Goal: Information Seeking & Learning: Check status

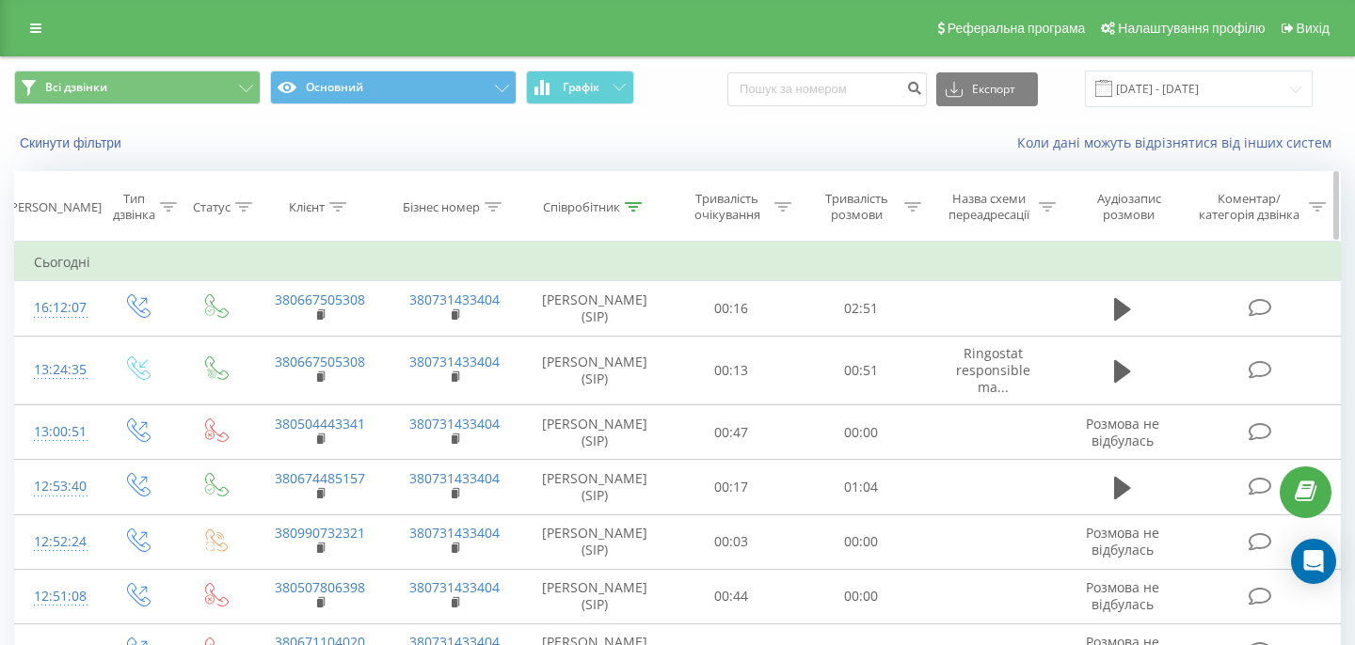
click at [622, 208] on div "Співробітник" at bounding box center [592, 207] width 99 height 16
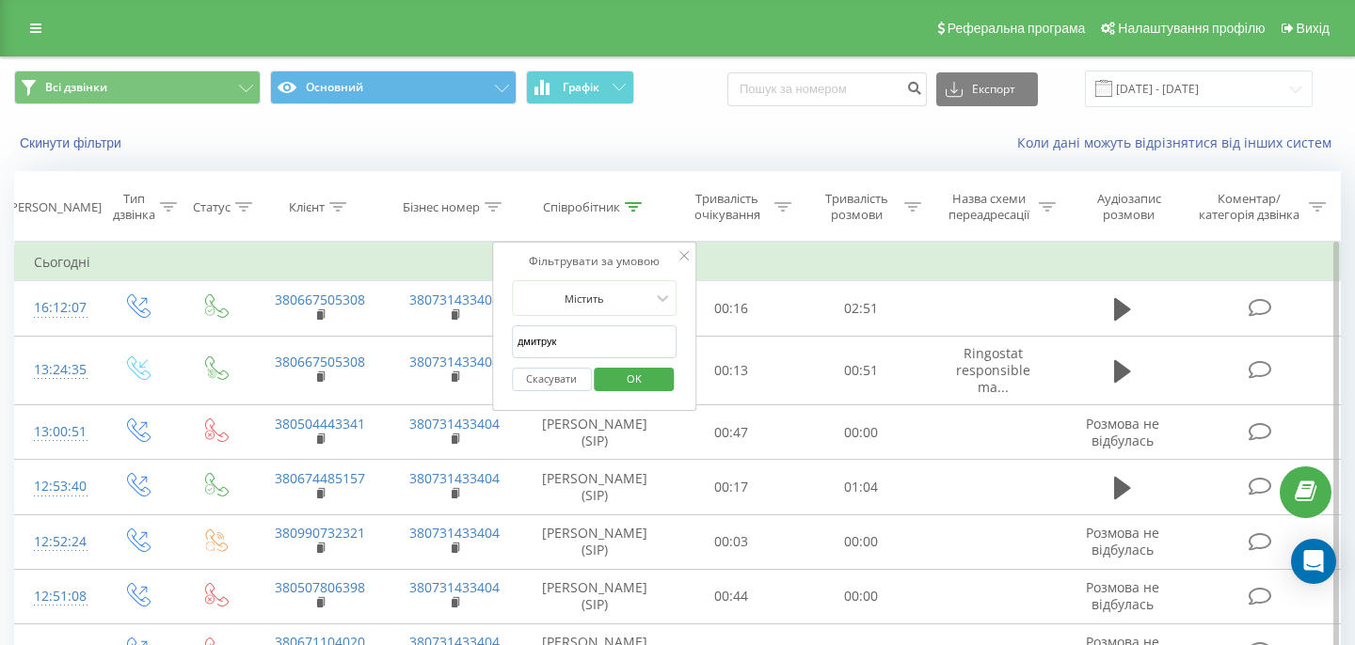
click at [613, 381] on span "OK" at bounding box center [634, 378] width 53 height 29
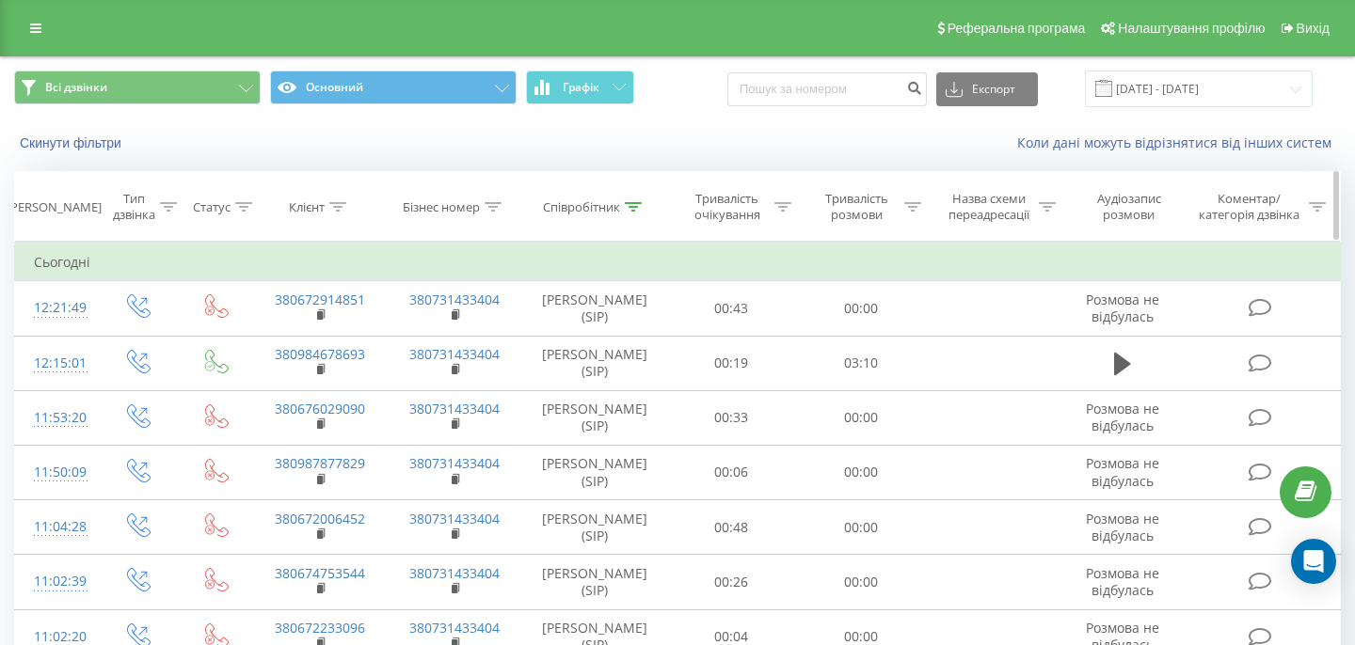
click at [632, 213] on div at bounding box center [633, 207] width 17 height 16
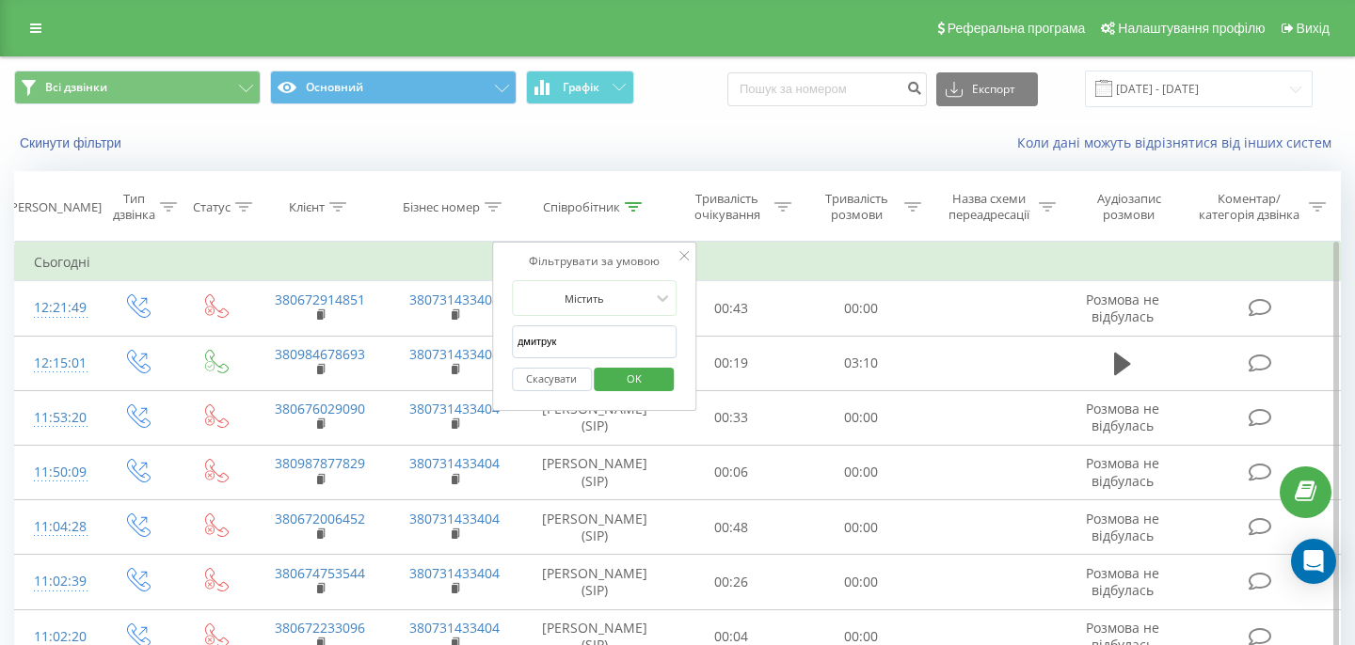
click at [584, 332] on input "дмитрук" at bounding box center [595, 341] width 166 height 33
click at [584, 332] on input "text" at bounding box center [595, 341] width 166 height 33
type input "[PERSON_NAME]"
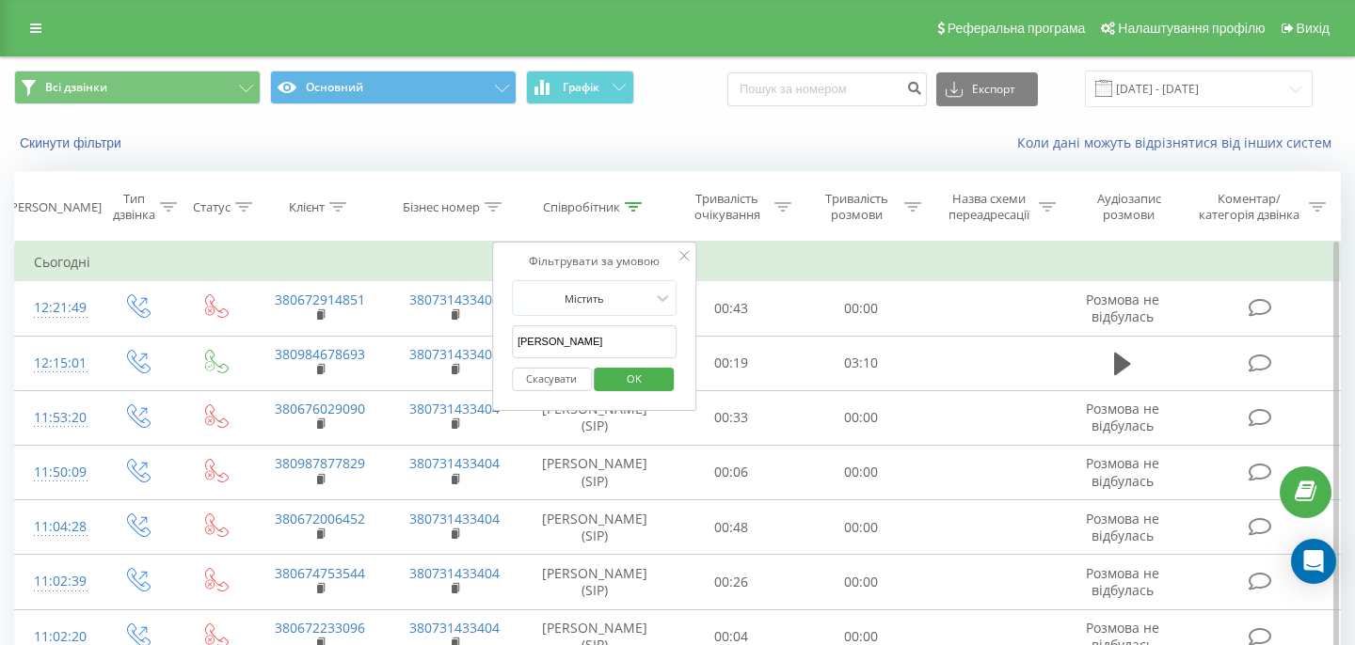
click at [623, 377] on span "OK" at bounding box center [634, 378] width 53 height 29
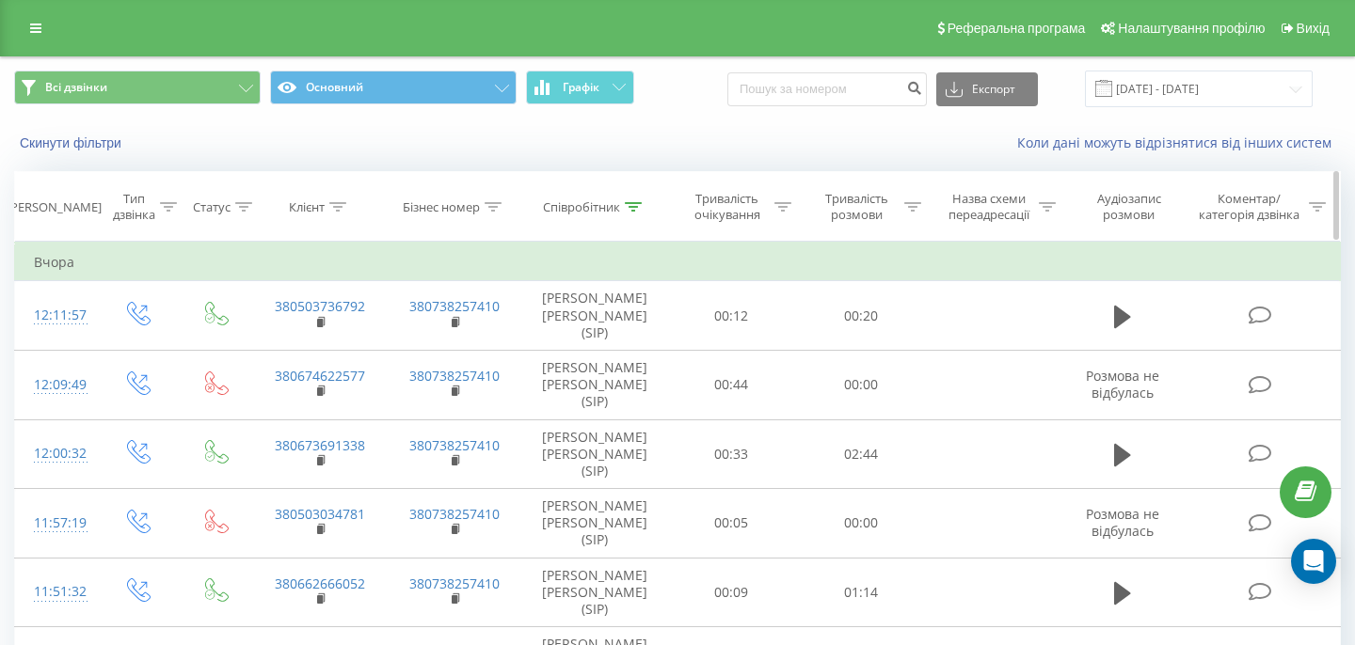
click at [335, 201] on div at bounding box center [337, 207] width 17 height 16
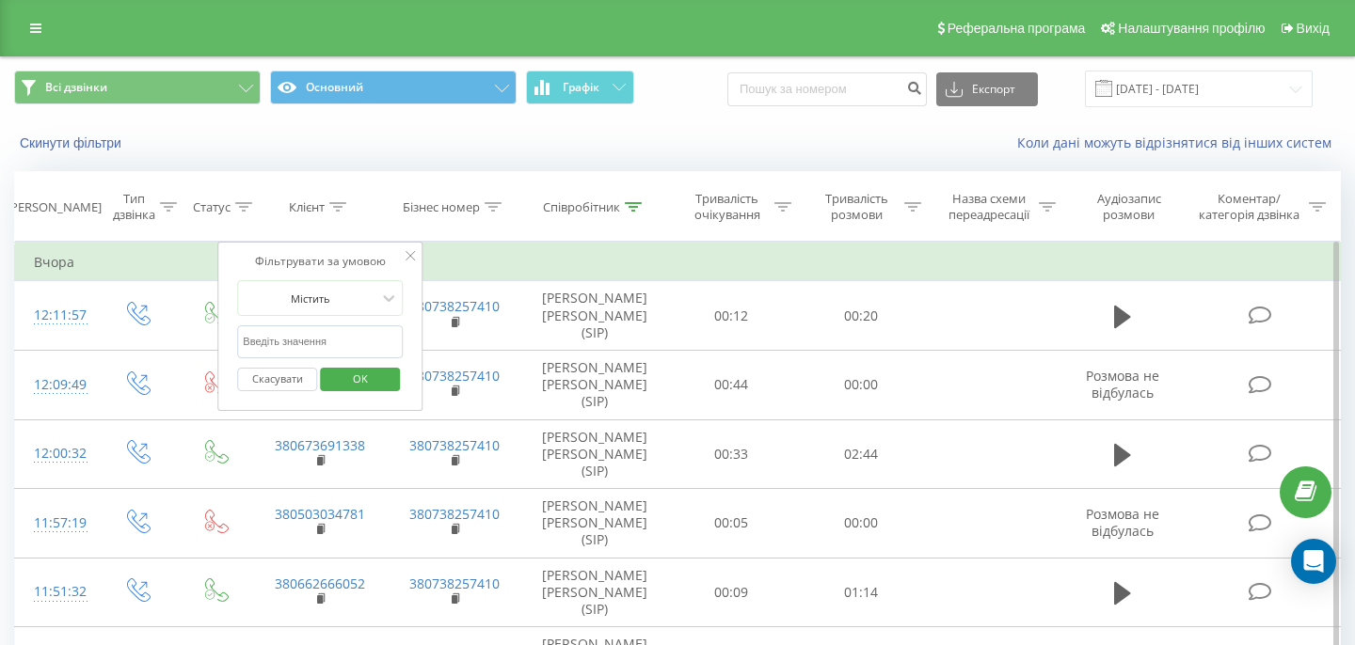
click at [352, 345] on input "text" at bounding box center [320, 341] width 166 height 33
paste input "380674987375"
type input "380674987375"
click at [349, 374] on span "OK" at bounding box center [360, 378] width 53 height 29
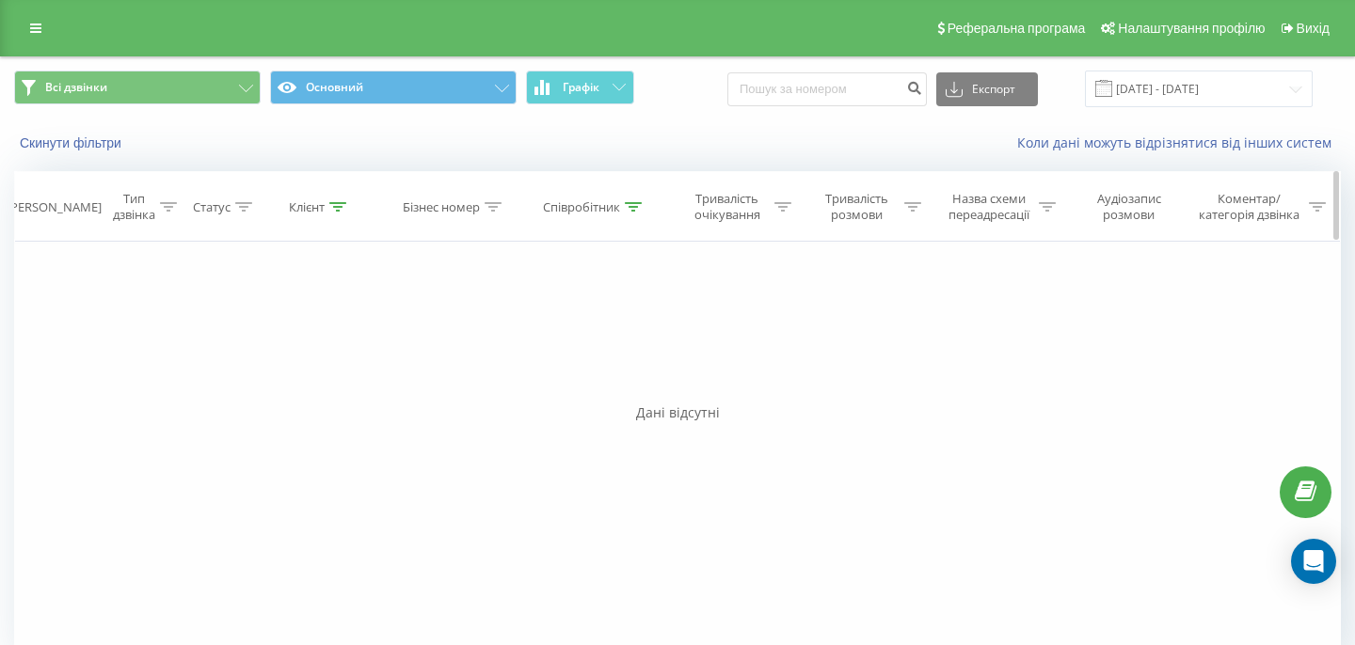
click at [633, 209] on icon at bounding box center [633, 206] width 17 height 9
click at [602, 325] on input "[PERSON_NAME]" at bounding box center [595, 341] width 166 height 33
click at [602, 324] on form "Містить [PERSON_NAME] OK" at bounding box center [595, 340] width 166 height 120
click at [602, 325] on input "[PERSON_NAME]" at bounding box center [595, 341] width 166 height 33
click at [596, 343] on input "[PERSON_NAME]" at bounding box center [595, 341] width 166 height 33
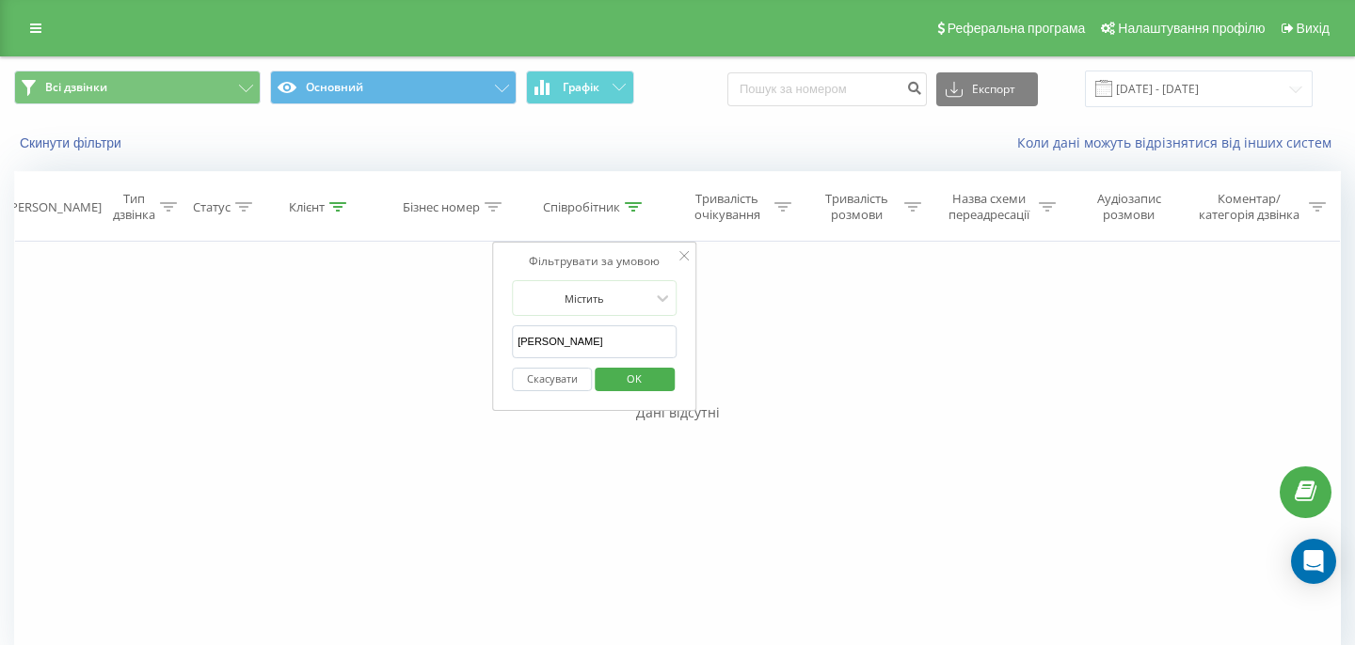
click at [596, 341] on input "[PERSON_NAME]" at bounding box center [595, 341] width 166 height 33
type input "ольг"
click at [579, 345] on input "ольг" at bounding box center [595, 341] width 166 height 33
click at [630, 383] on span "OK" at bounding box center [634, 378] width 53 height 29
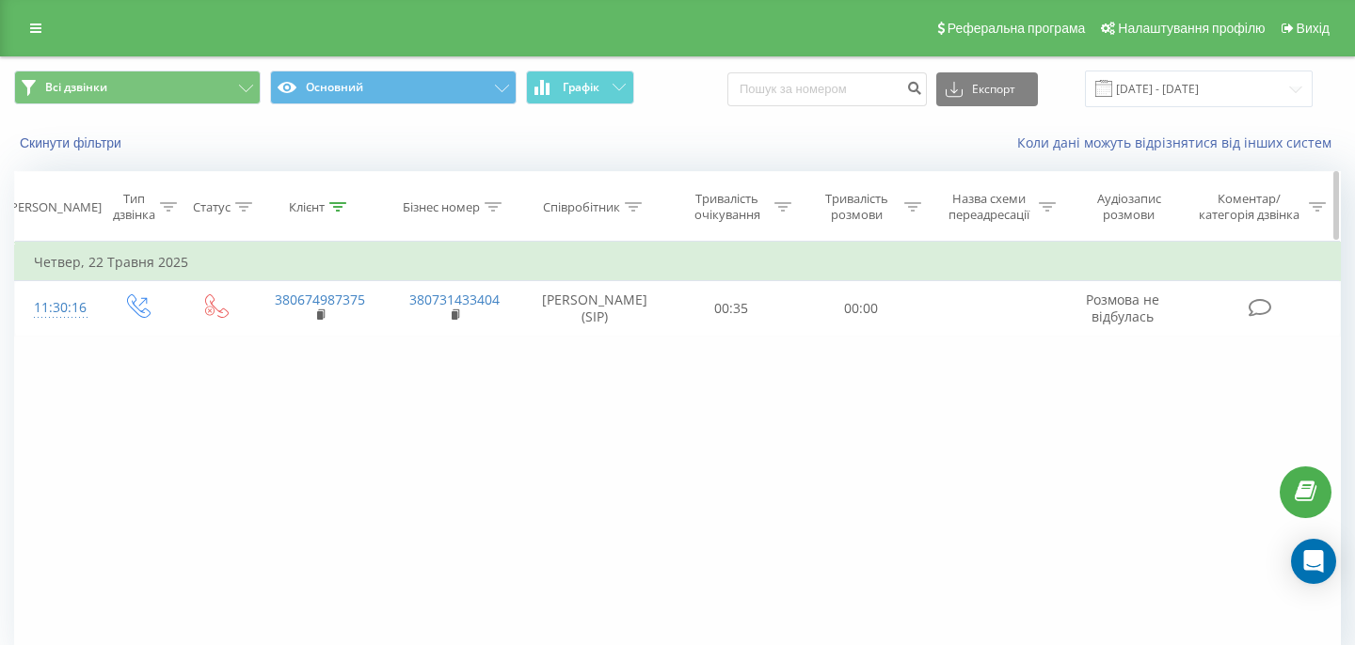
click at [325, 214] on div "Клієнт" at bounding box center [317, 207] width 57 height 16
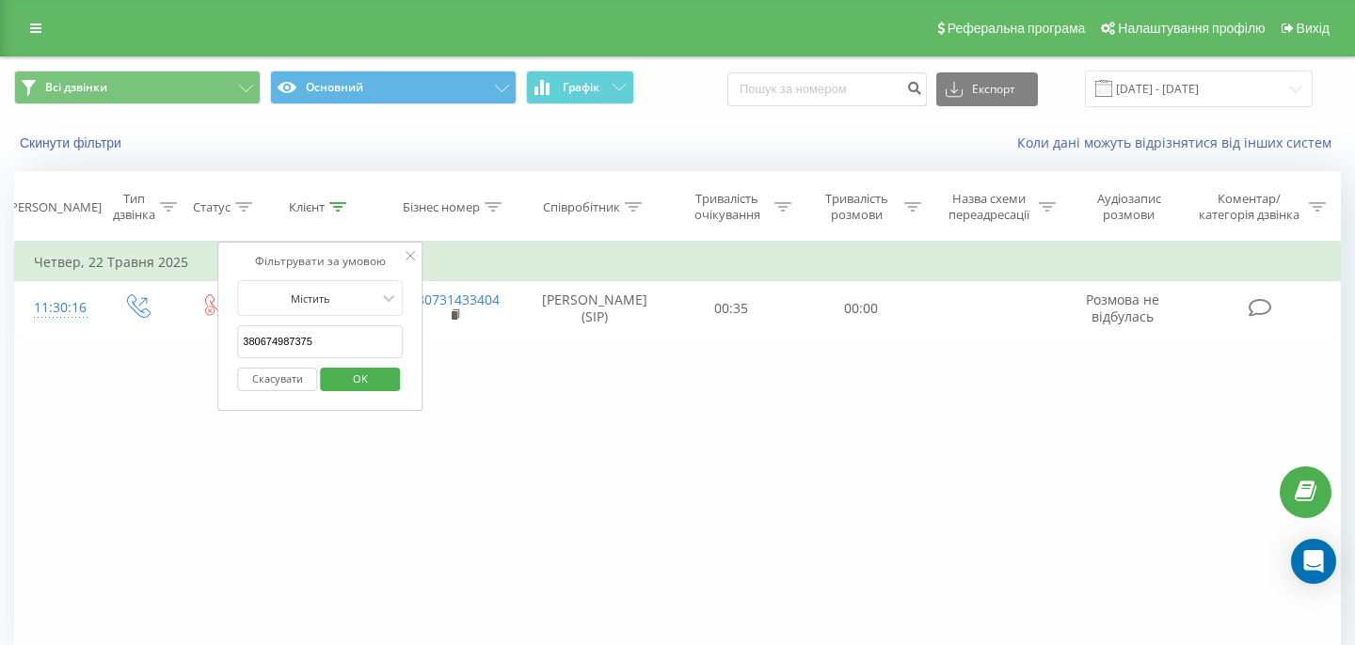
click at [283, 349] on input "380674987375" at bounding box center [320, 341] width 166 height 33
paste input "932529125"
click at [368, 381] on span "OK" at bounding box center [360, 378] width 53 height 29
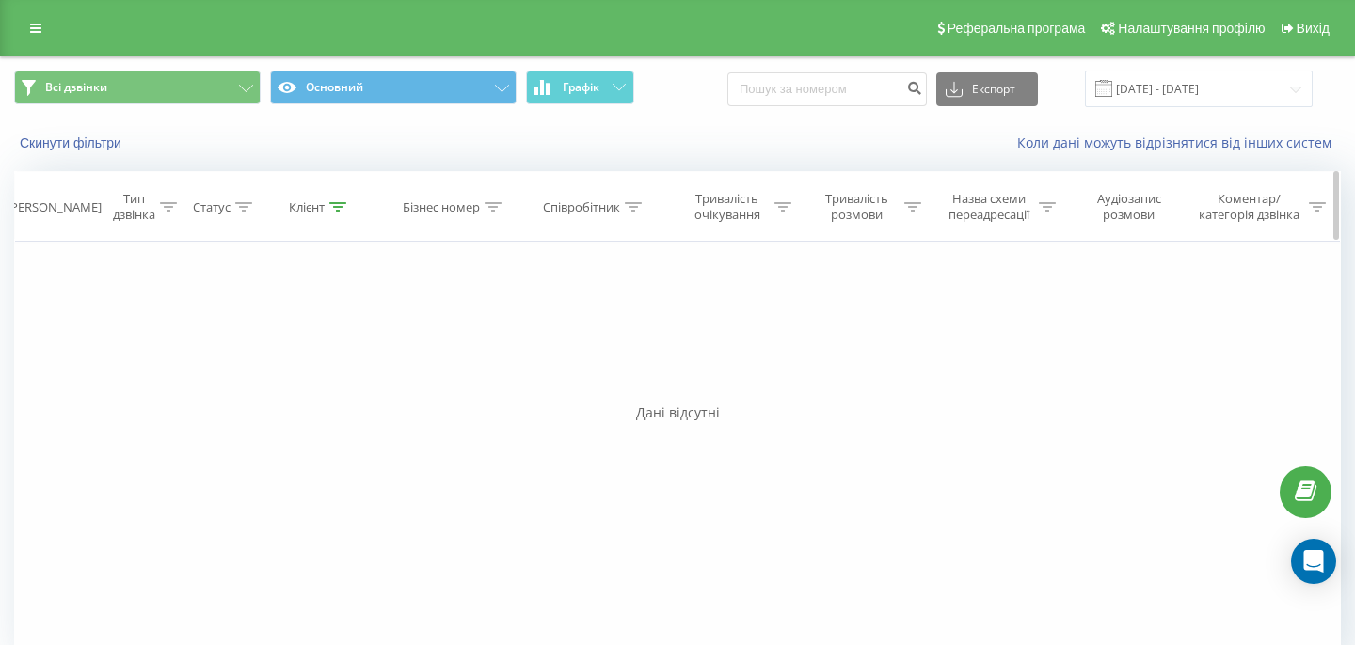
click at [341, 212] on div at bounding box center [337, 207] width 17 height 16
click at [324, 331] on input "380932529125" at bounding box center [320, 341] width 166 height 33
paste input "[PHONE_NUMBER]"
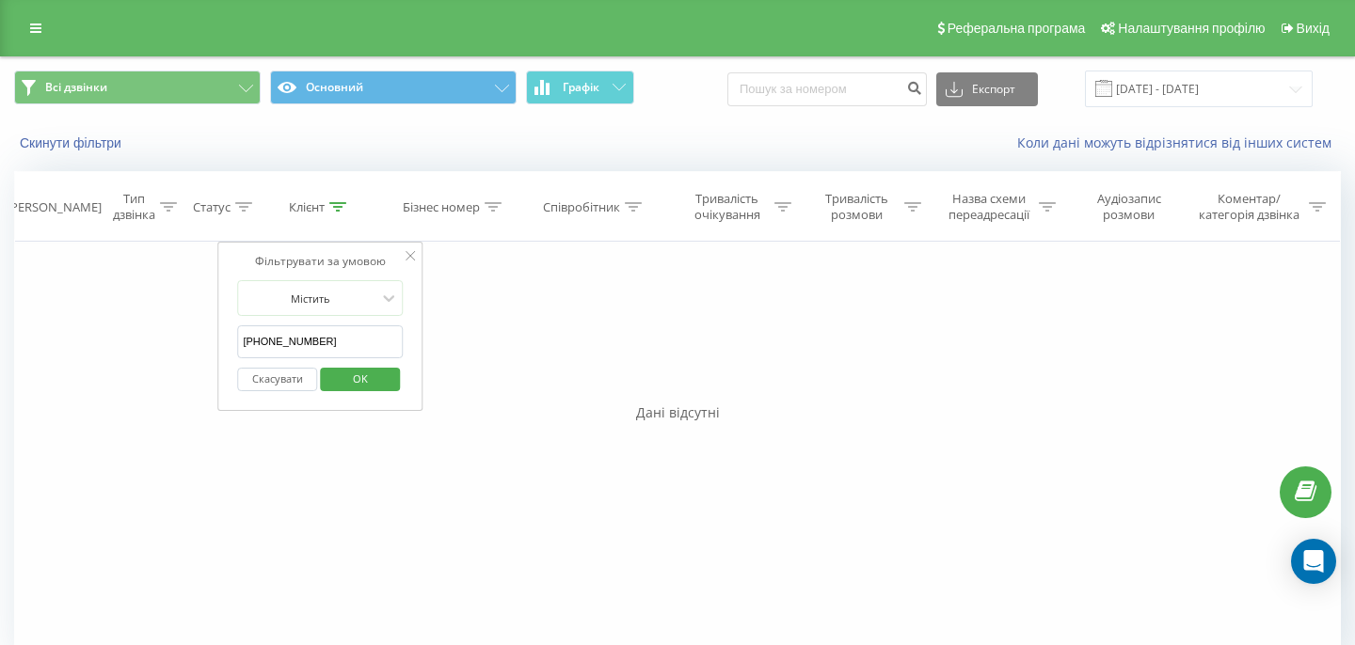
click at [250, 341] on input "[PHONE_NUMBER]" at bounding box center [320, 341] width 166 height 33
click at [344, 363] on div "Скасувати OK" at bounding box center [320, 379] width 166 height 42
click at [345, 372] on span "OK" at bounding box center [360, 378] width 53 height 29
click at [330, 205] on icon at bounding box center [337, 206] width 17 height 9
click at [336, 339] on input "380674198055" at bounding box center [320, 341] width 166 height 33
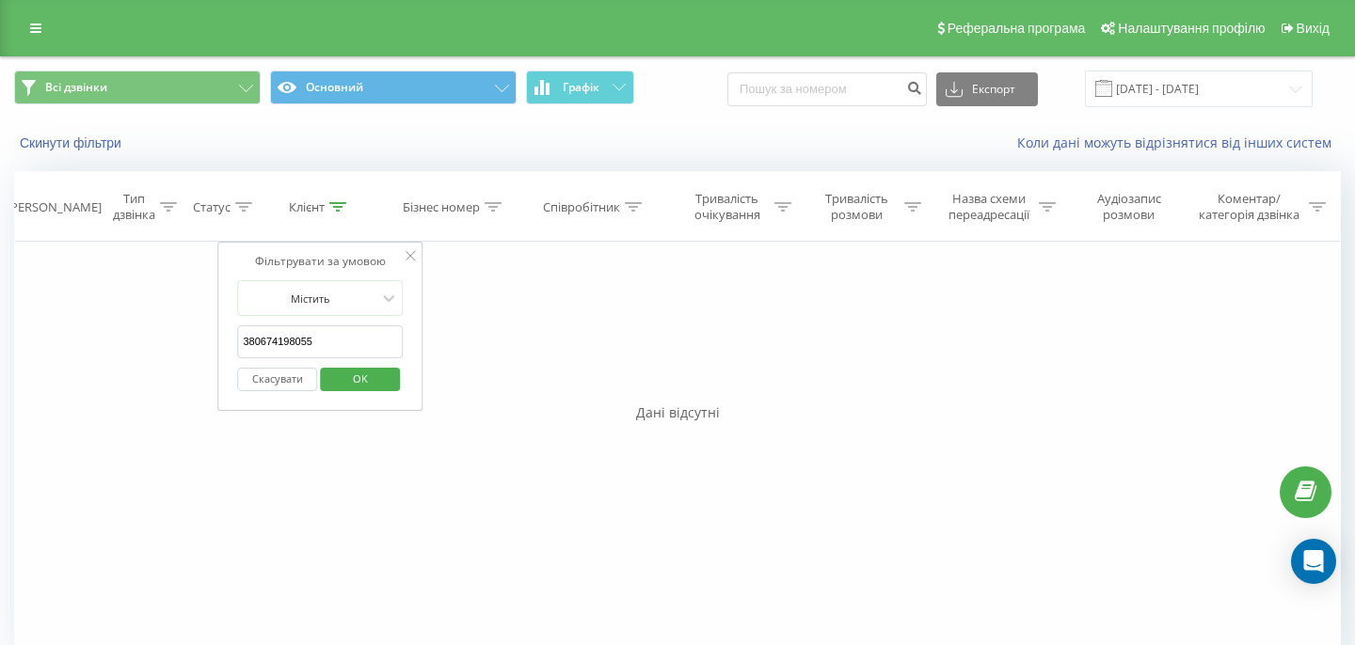
click at [336, 339] on input "380674198055" at bounding box center [320, 341] width 166 height 33
paste input "[PHONE_NUMBER]"
click at [247, 339] on input "[PHONE_NUMBER]" at bounding box center [320, 341] width 166 height 33
click at [341, 380] on span "OK" at bounding box center [360, 378] width 53 height 29
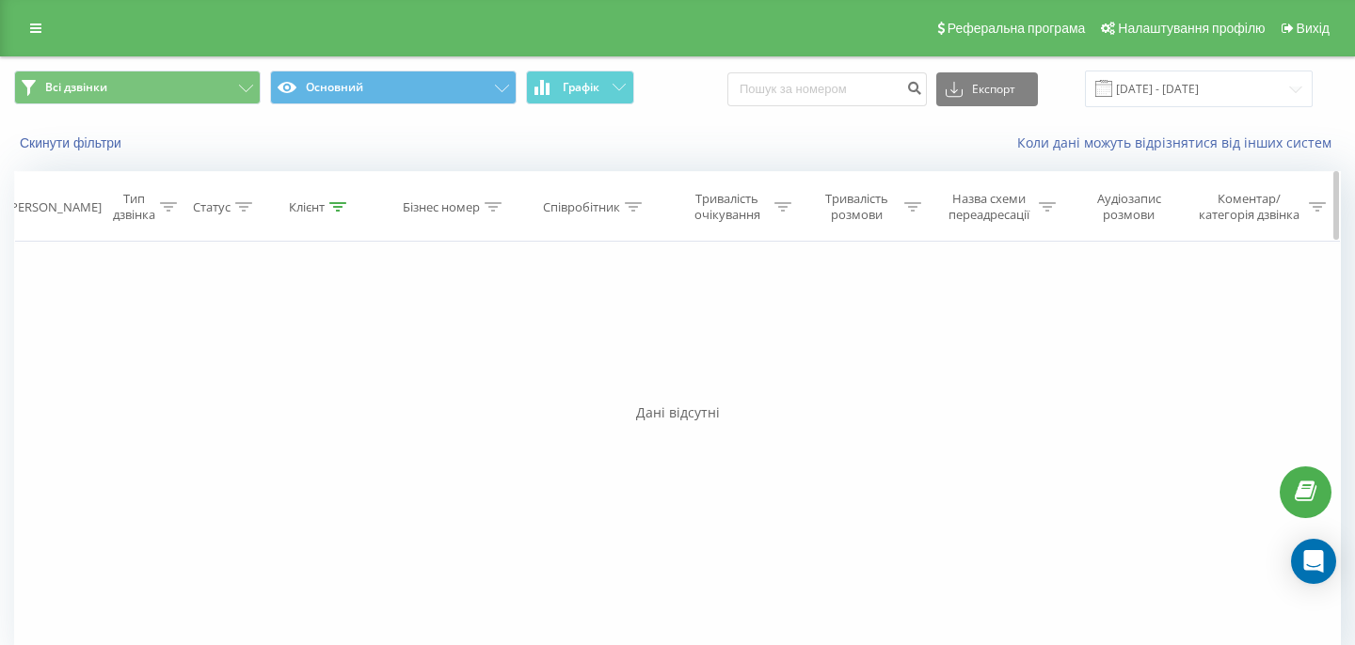
click at [341, 201] on div at bounding box center [337, 207] width 17 height 16
click at [303, 342] on input "380672763660" at bounding box center [320, 341] width 166 height 33
paste input "[PHONE_NUMBER]"
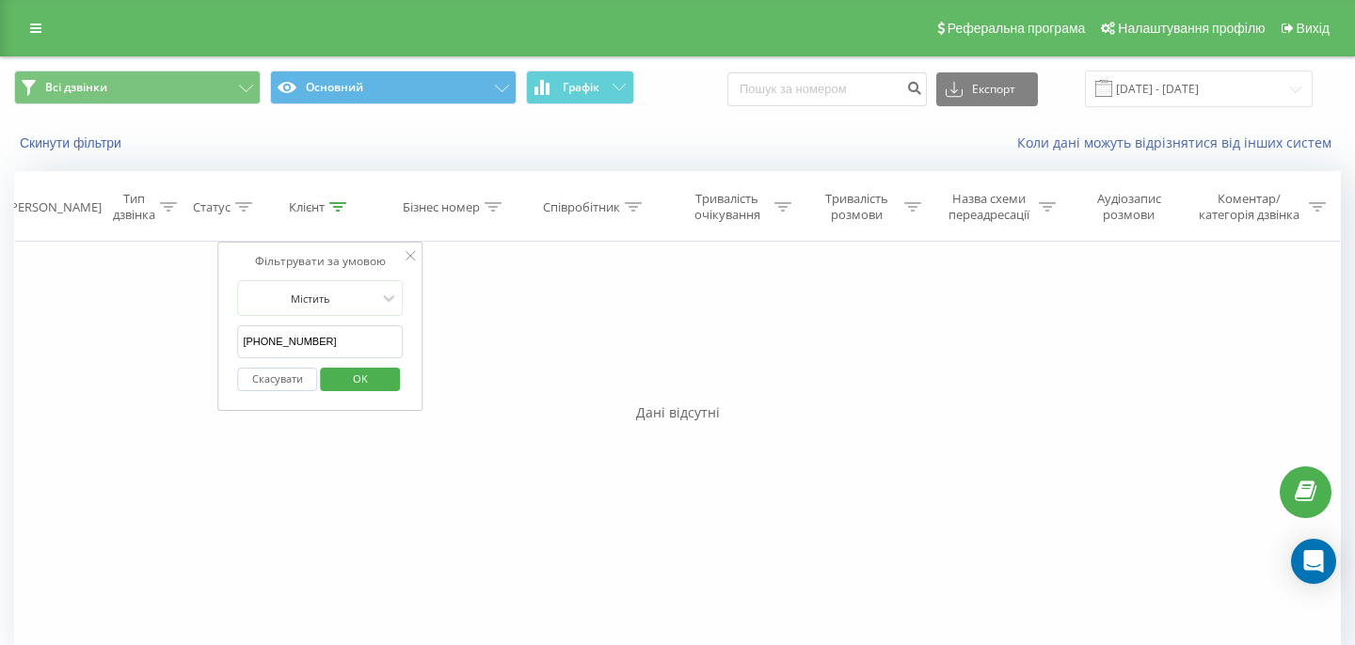
click at [248, 340] on input "[PHONE_NUMBER]" at bounding box center [320, 341] width 166 height 33
click at [326, 368] on button "OK" at bounding box center [360, 380] width 80 height 24
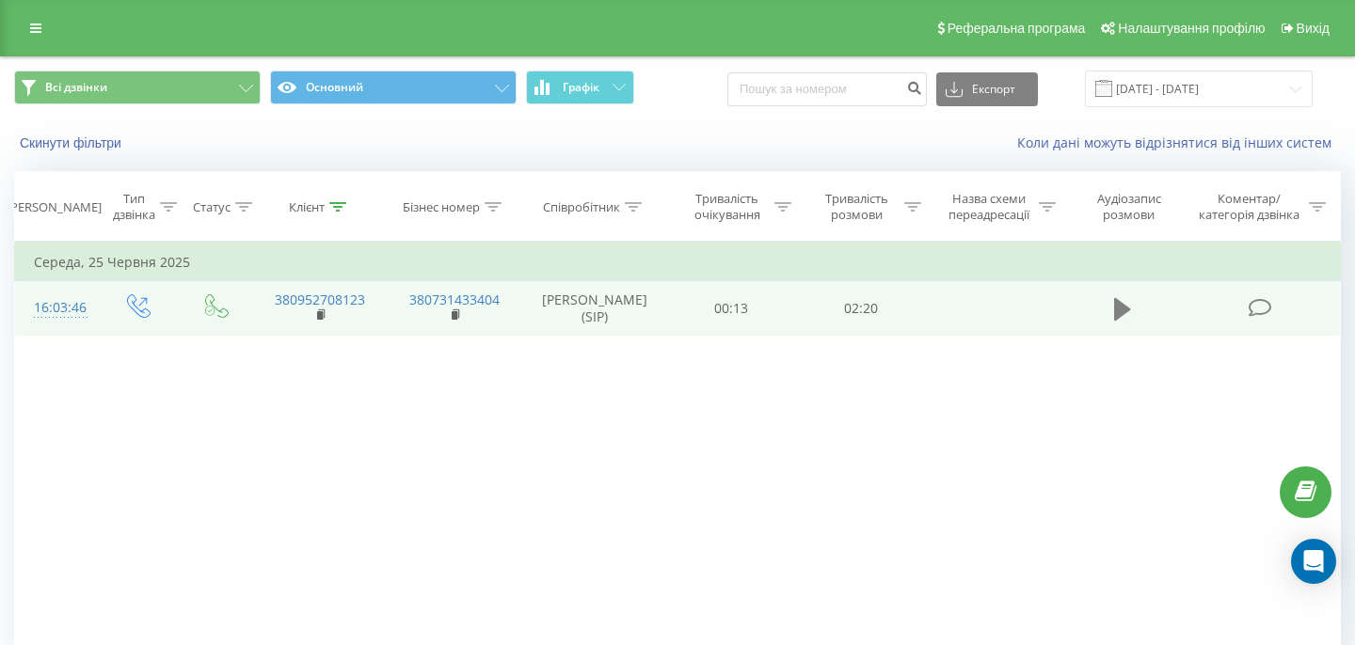
click at [1111, 297] on button at bounding box center [1122, 309] width 28 height 28
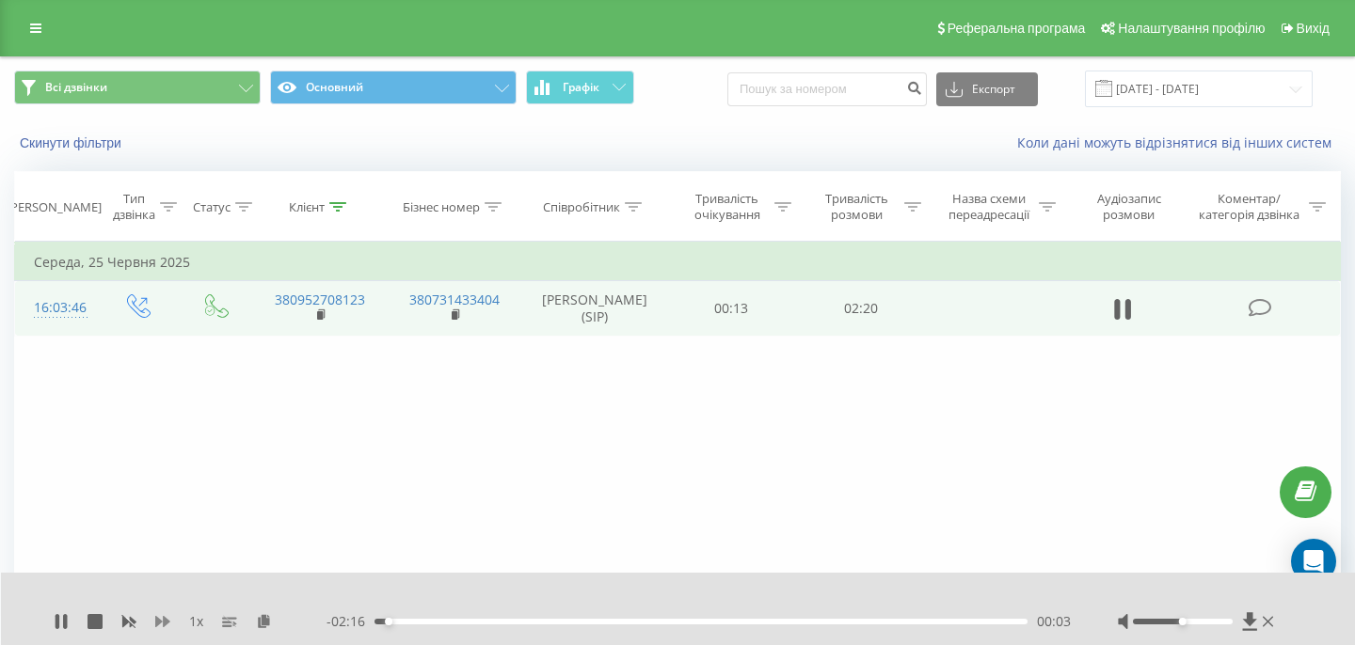
click at [156, 621] on icon at bounding box center [162, 621] width 15 height 11
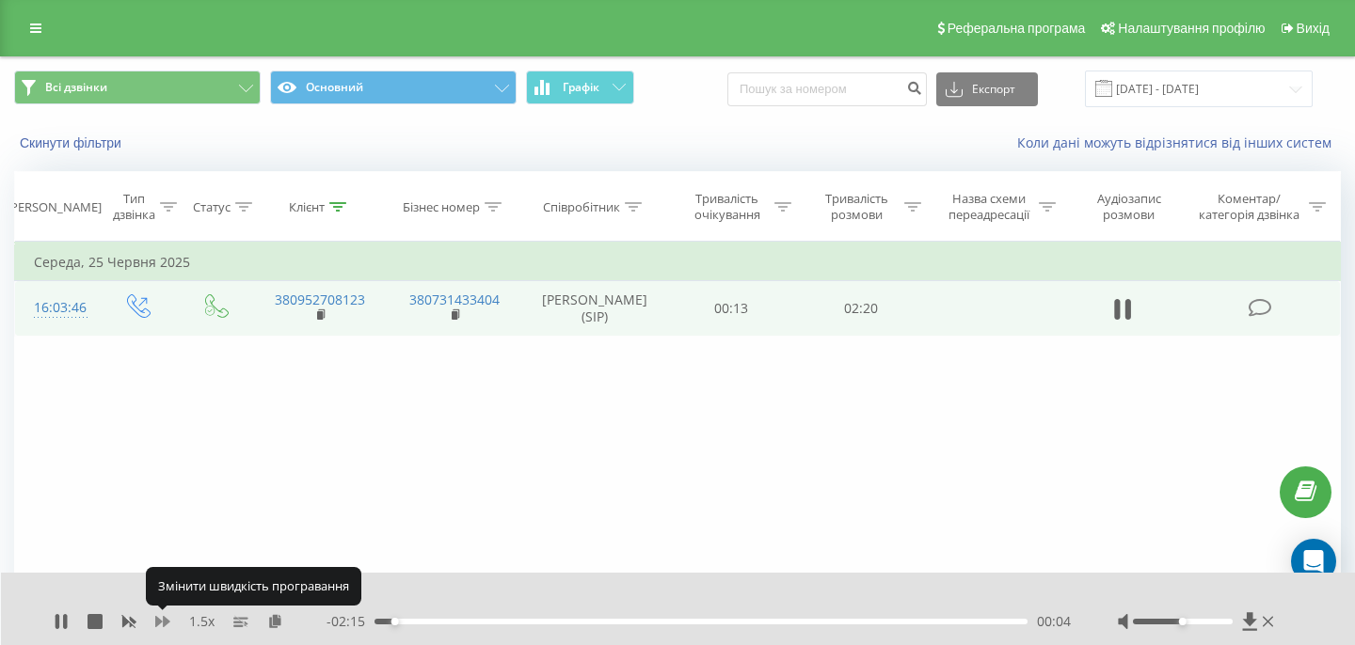
click at [156, 621] on icon at bounding box center [162, 621] width 15 height 11
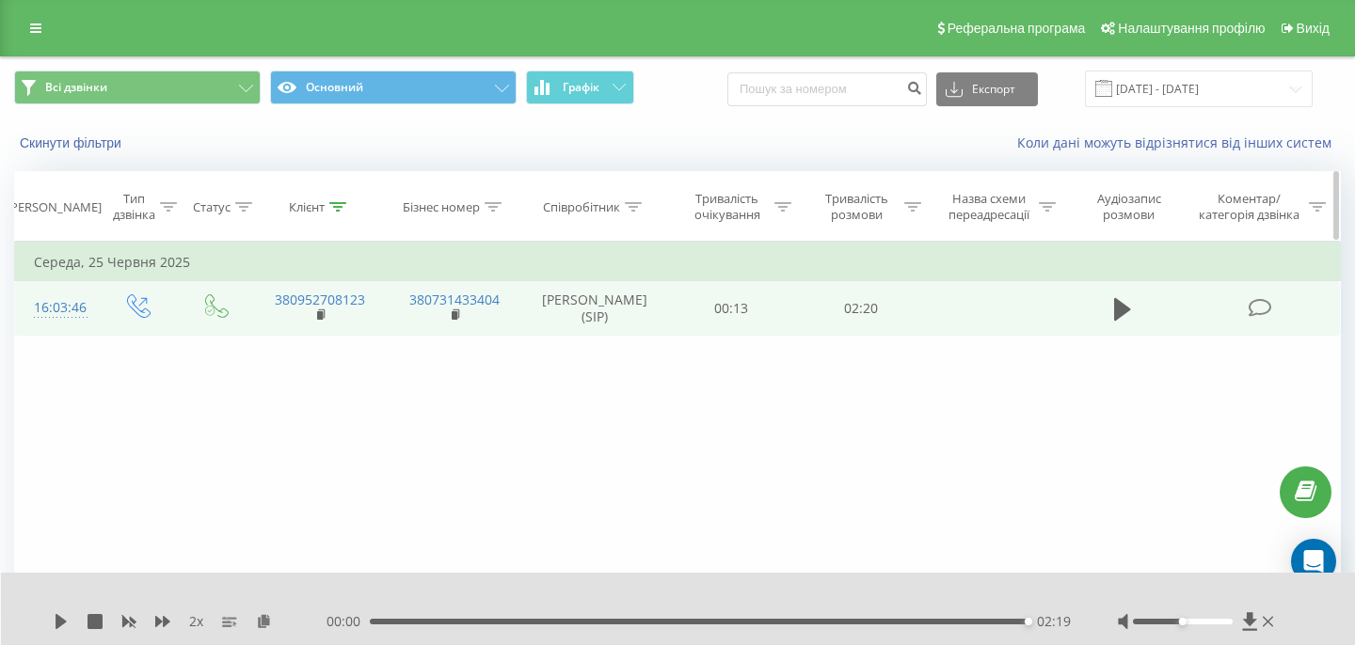
click at [333, 208] on icon at bounding box center [337, 206] width 17 height 9
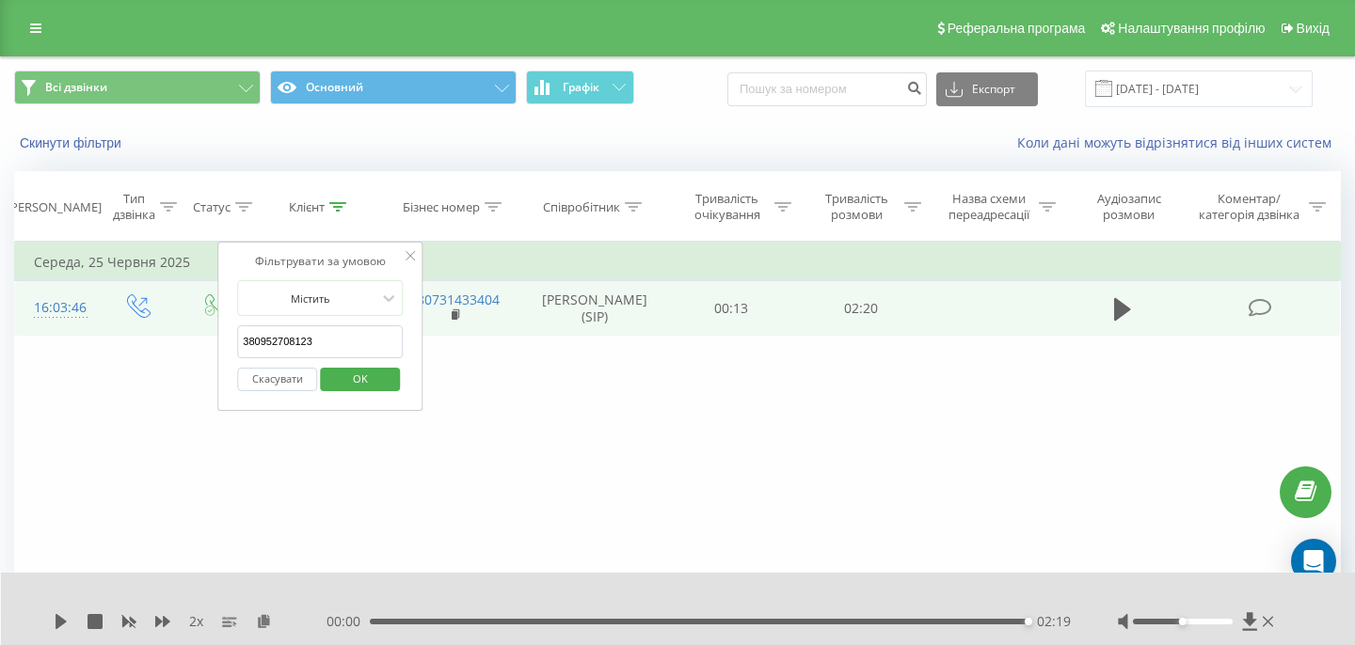
click at [341, 331] on input "380952708123" at bounding box center [320, 341] width 166 height 33
paste input "77"
type input "380952708177"
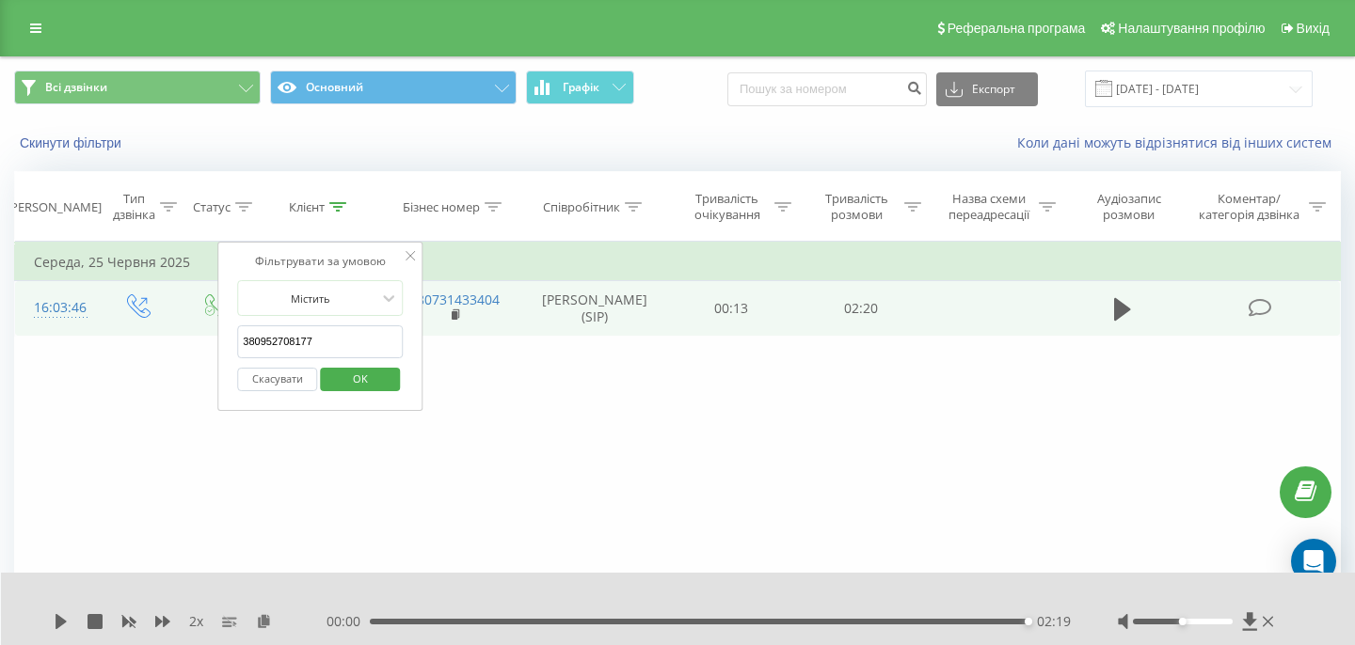
click at [357, 384] on span "OK" at bounding box center [360, 378] width 53 height 29
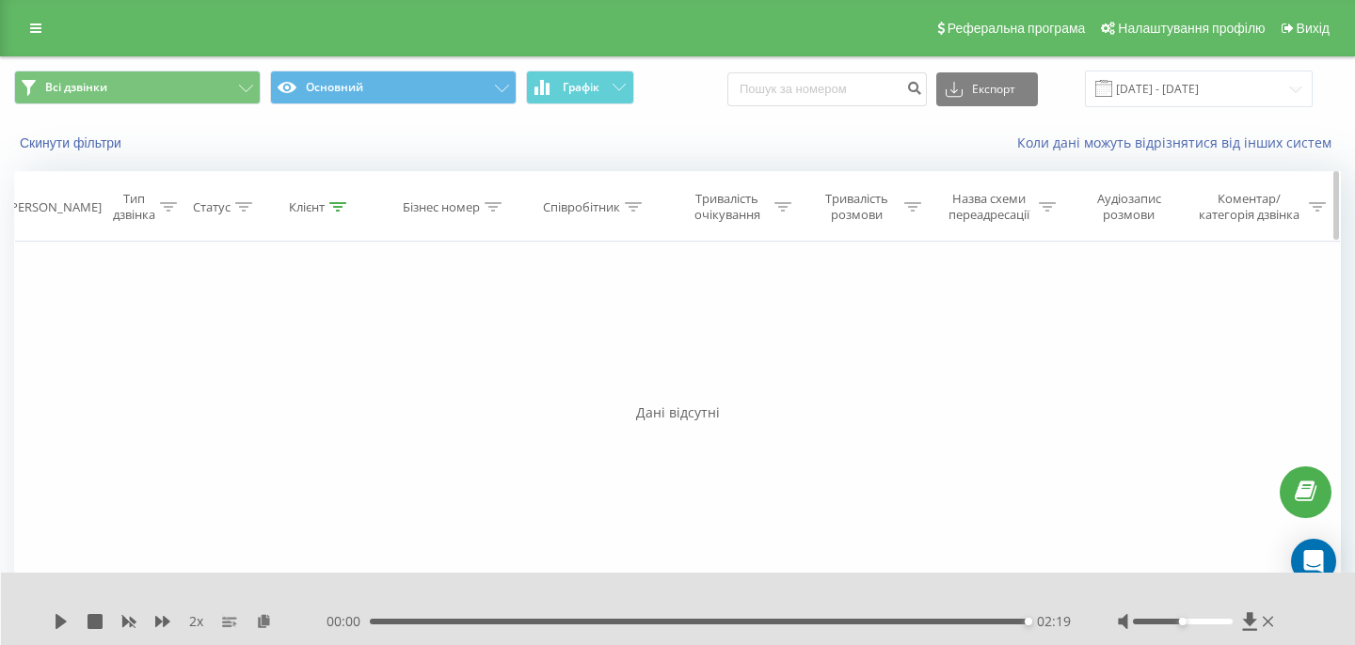
click at [344, 207] on icon at bounding box center [337, 206] width 17 height 9
click at [331, 341] on input "380952708177" at bounding box center [320, 341] width 166 height 33
click at [331, 341] on input "text" at bounding box center [320, 341] width 166 height 33
type input "дмитрук"
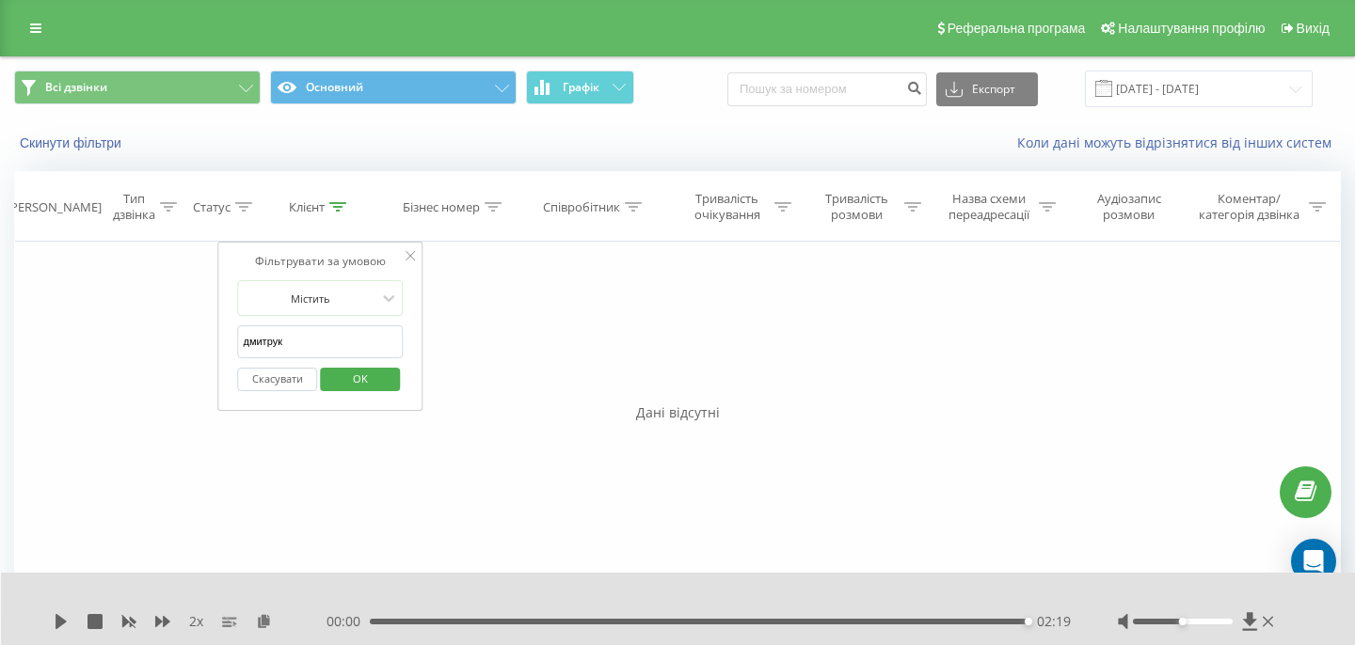
click at [344, 379] on span "OK" at bounding box center [360, 378] width 53 height 29
click at [336, 209] on icon at bounding box center [337, 206] width 17 height 9
click at [334, 341] on input "дмитрук" at bounding box center [320, 341] width 166 height 33
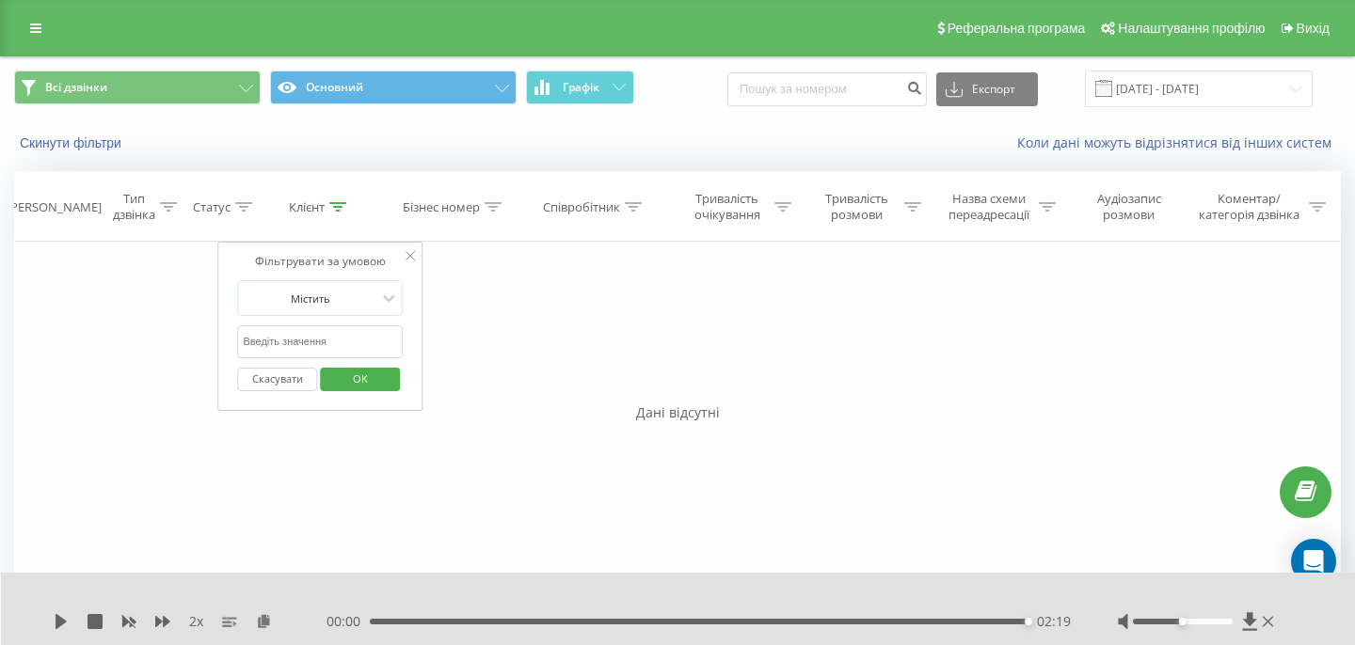
click at [382, 378] on span "OK" at bounding box center [360, 378] width 53 height 29
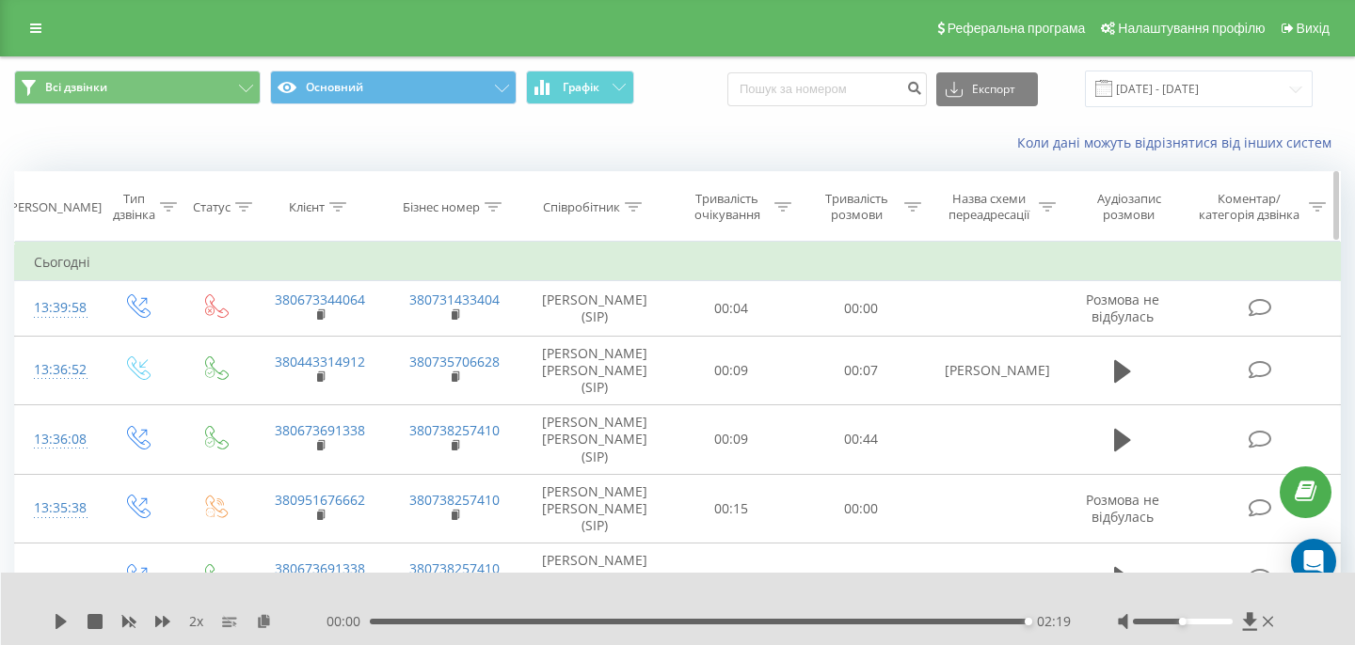
click at [631, 211] on icon at bounding box center [633, 206] width 17 height 9
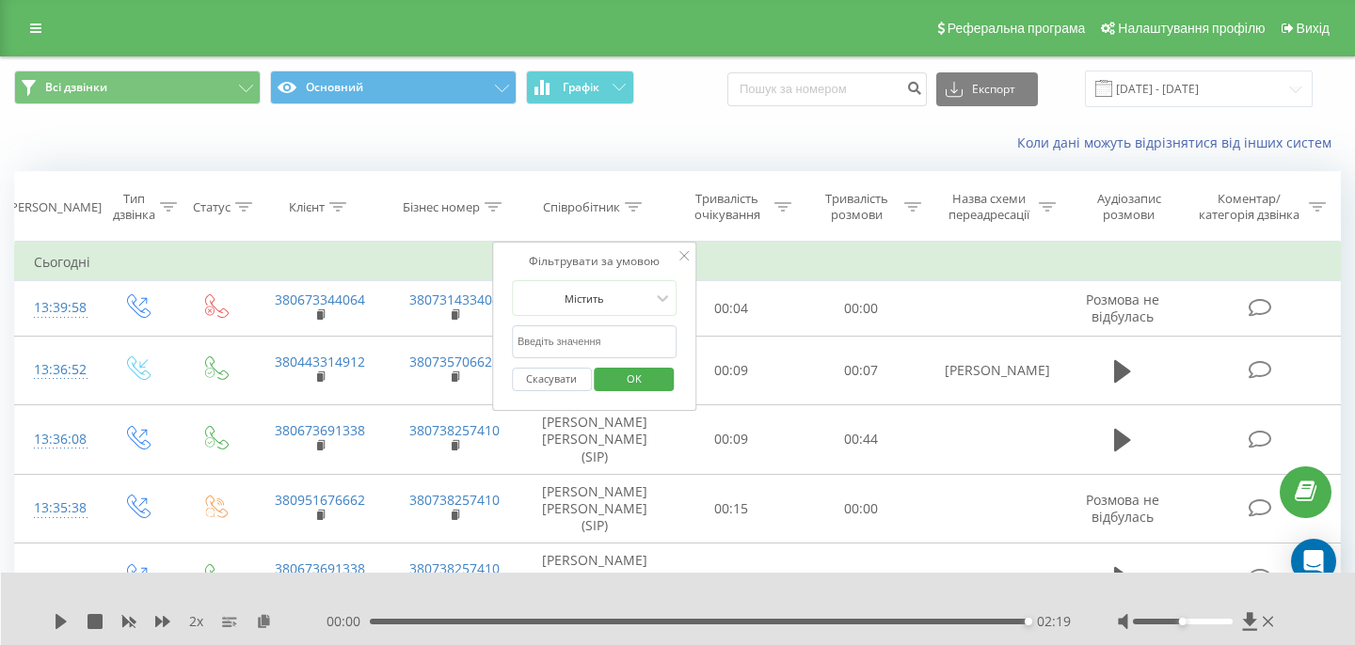
click at [601, 344] on input "text" at bounding box center [595, 341] width 166 height 33
type input "дмитрук"
click at [633, 375] on span "OK" at bounding box center [634, 378] width 53 height 29
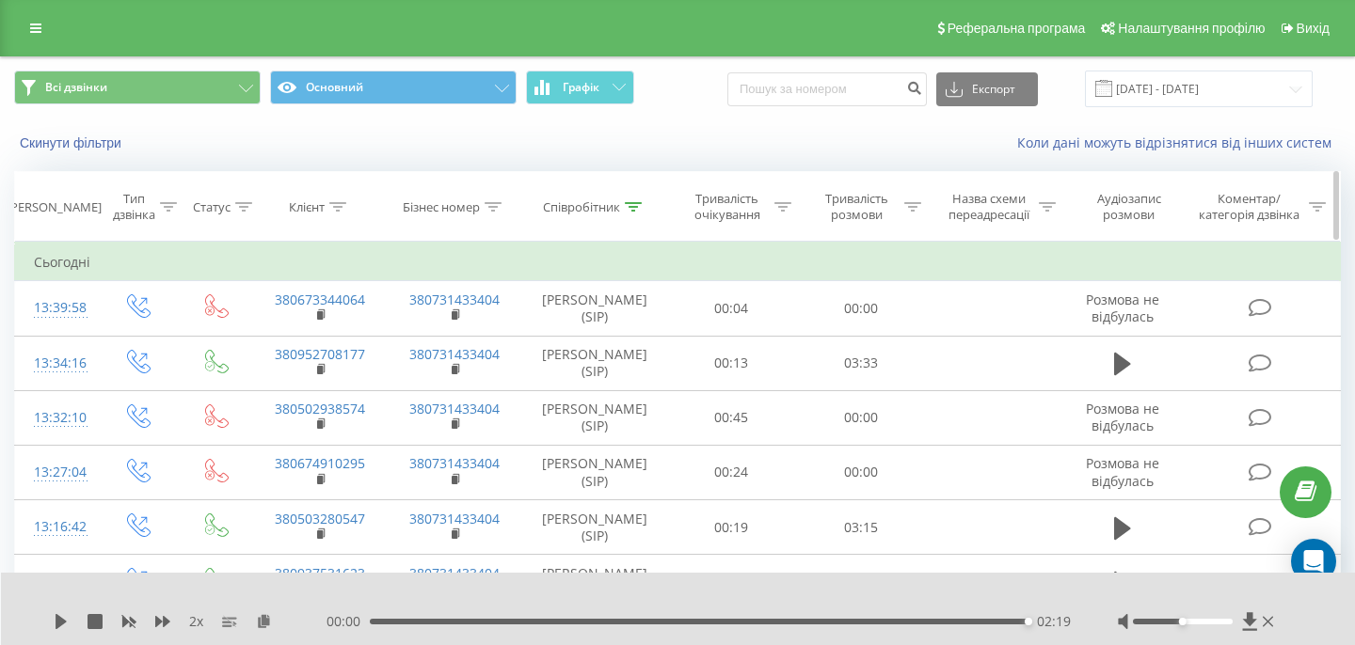
click at [626, 206] on icon at bounding box center [633, 206] width 17 height 9
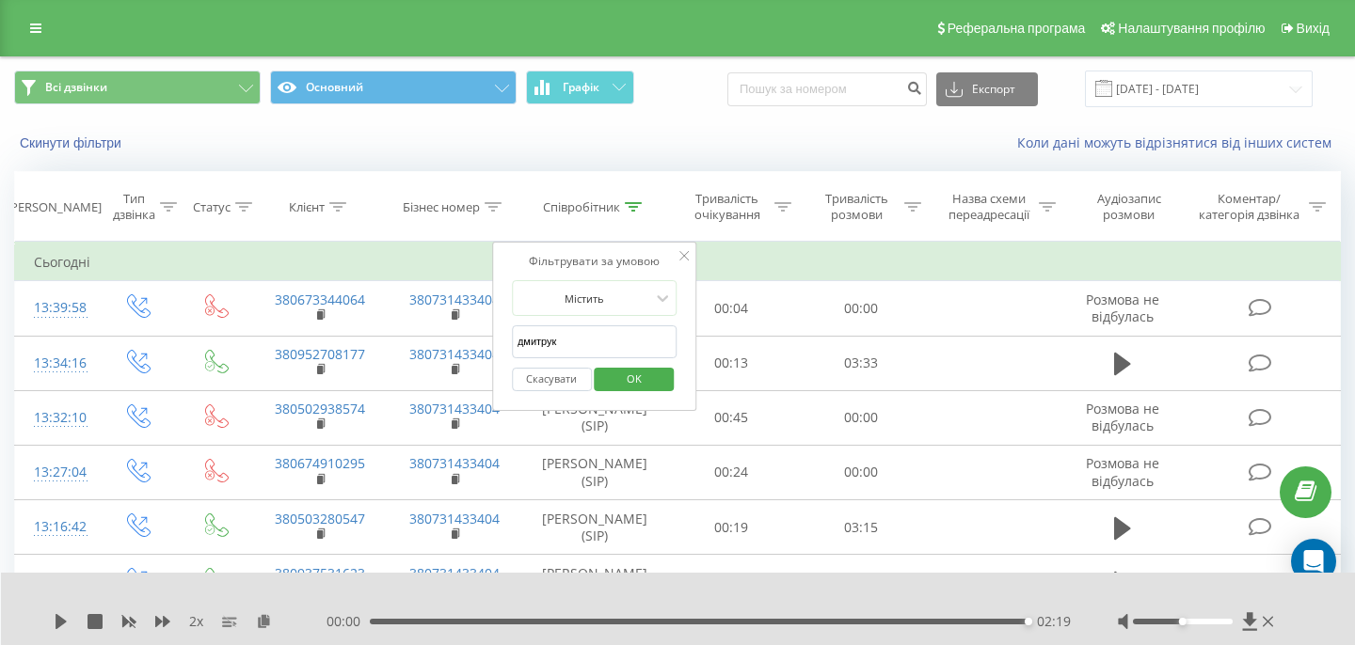
click at [586, 348] on input "дмитрук" at bounding box center [595, 341] width 166 height 33
click at [586, 345] on input "text" at bounding box center [595, 341] width 166 height 33
type input "[PERSON_NAME]"
click at [624, 376] on span "OK" at bounding box center [634, 378] width 53 height 29
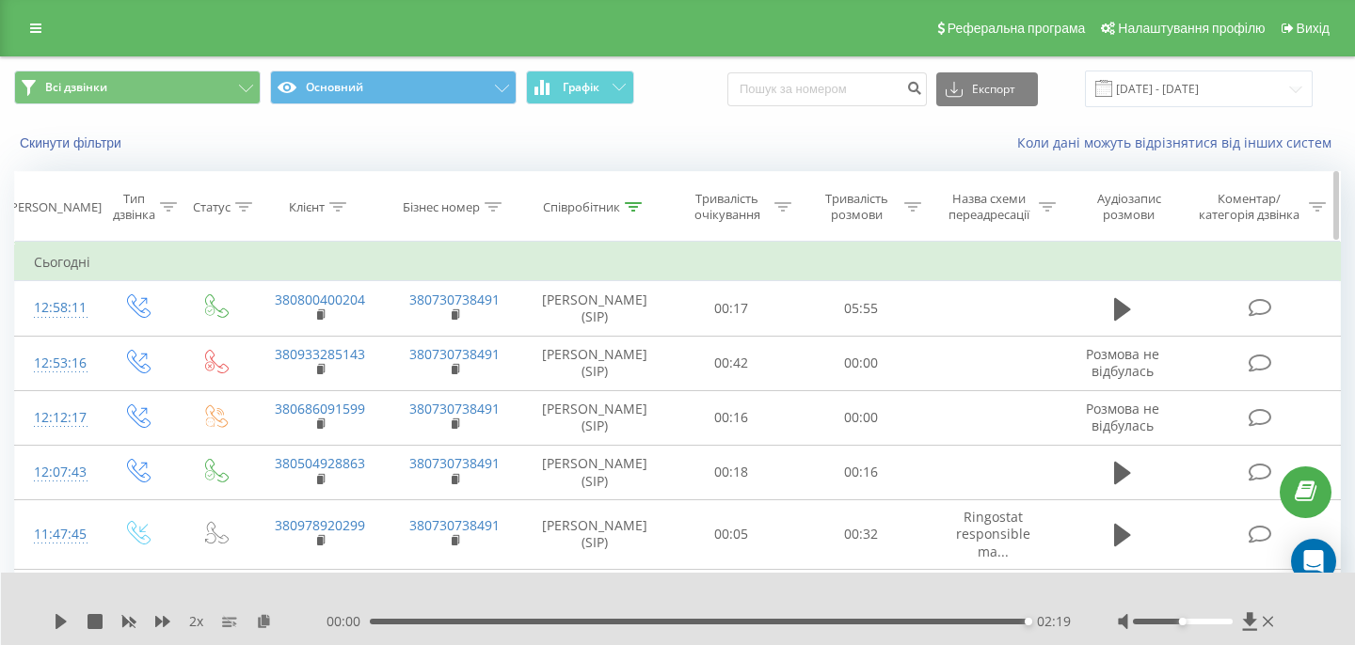
click at [628, 214] on div at bounding box center [633, 207] width 17 height 16
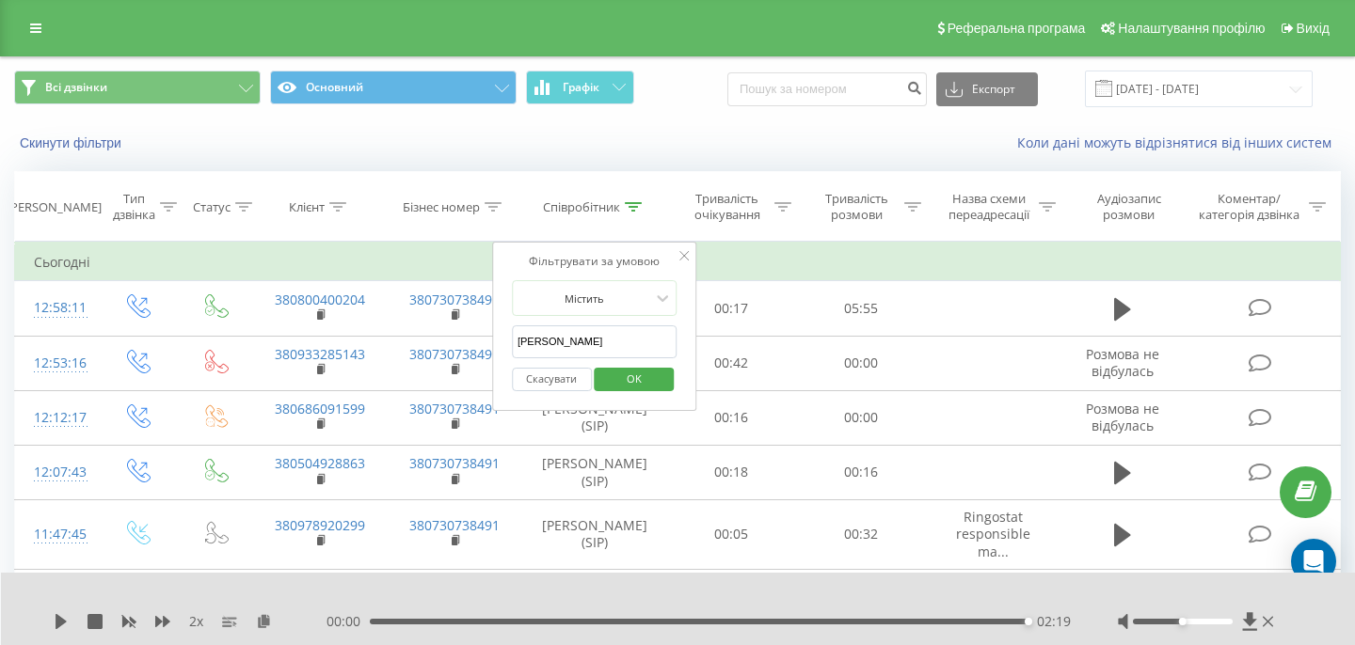
click at [581, 347] on input "[PERSON_NAME]" at bounding box center [595, 341] width 166 height 33
click at [581, 346] on input "text" at bounding box center [595, 341] width 166 height 33
type input "дмитрук"
click at [613, 387] on span "OK" at bounding box center [634, 378] width 53 height 29
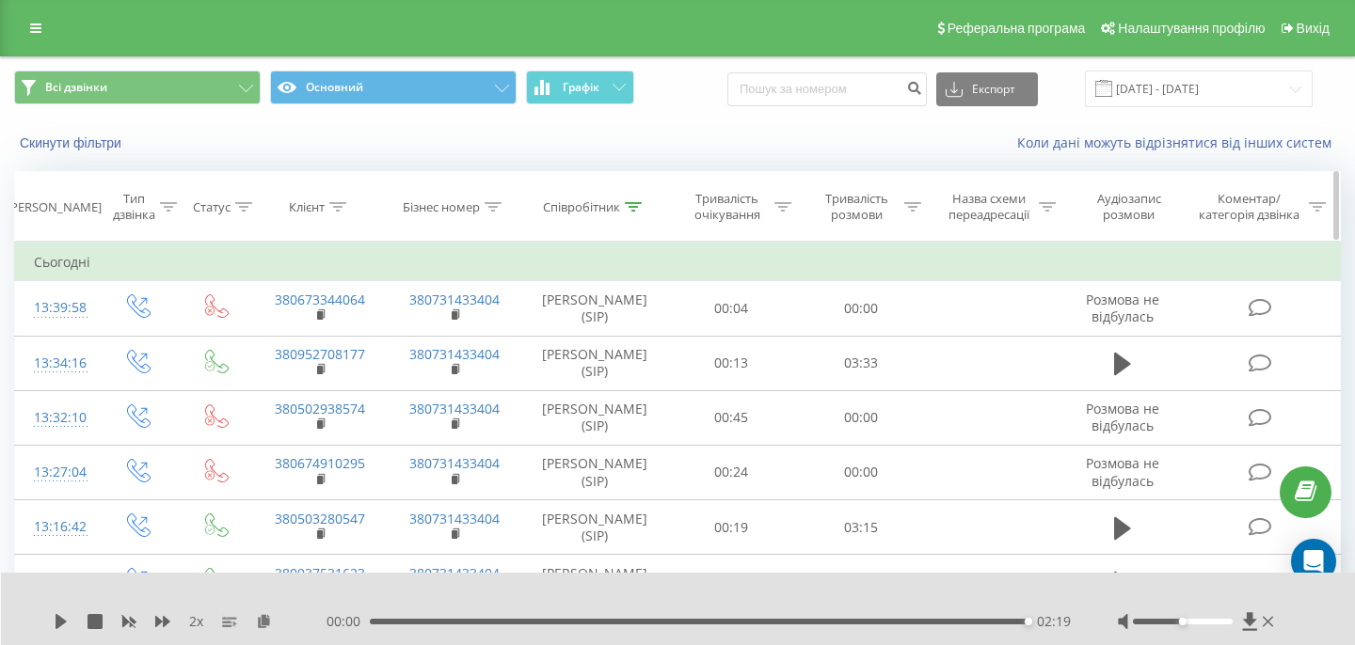
click at [328, 203] on div "Клієнт" at bounding box center [317, 207] width 57 height 16
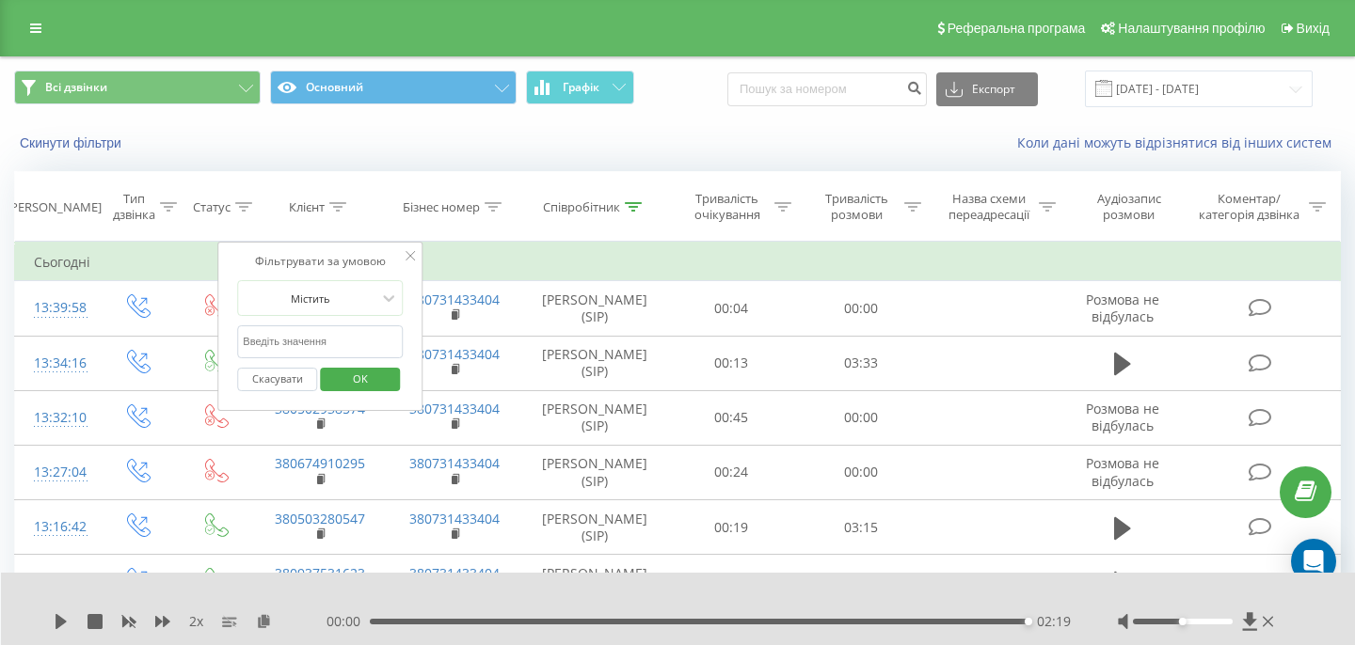
click at [314, 342] on input "text" at bounding box center [320, 341] width 166 height 33
paste input "380504099306"
click at [343, 372] on span "OK" at bounding box center [360, 378] width 53 height 29
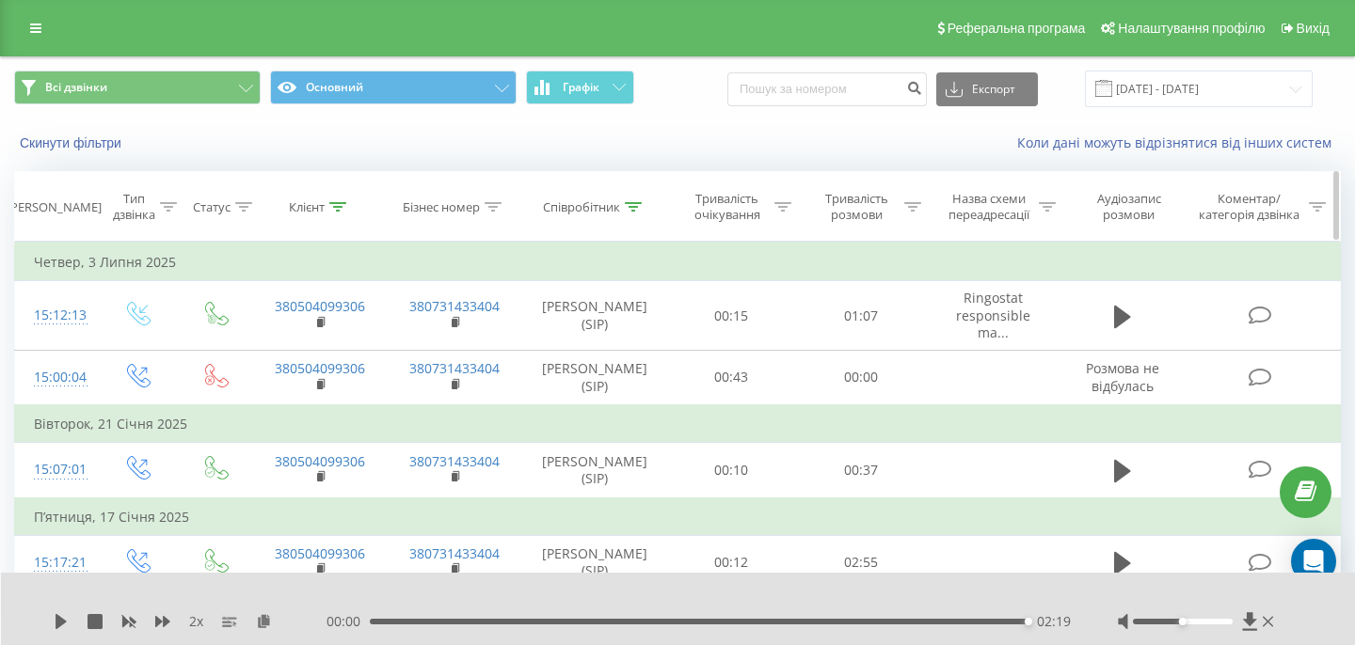
click at [341, 200] on div at bounding box center [337, 207] width 17 height 16
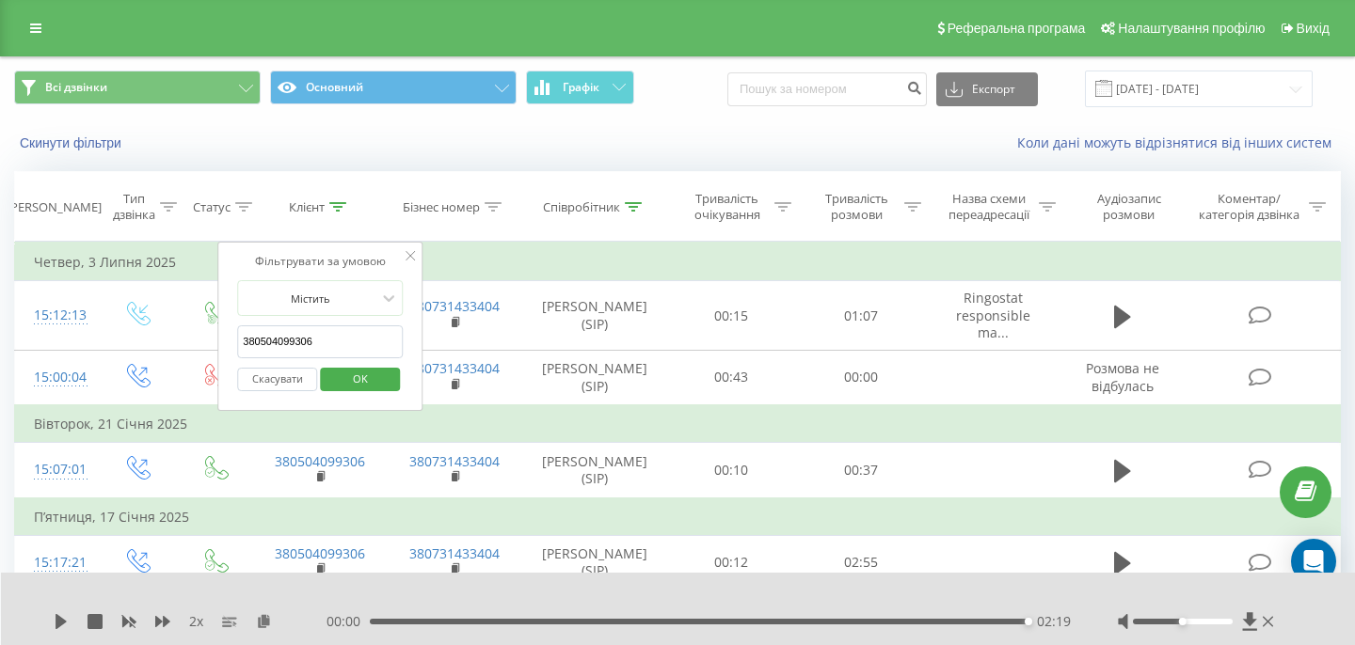
click at [323, 341] on input "380504099306" at bounding box center [320, 341] width 166 height 33
paste input "175"
type input "380504099175"
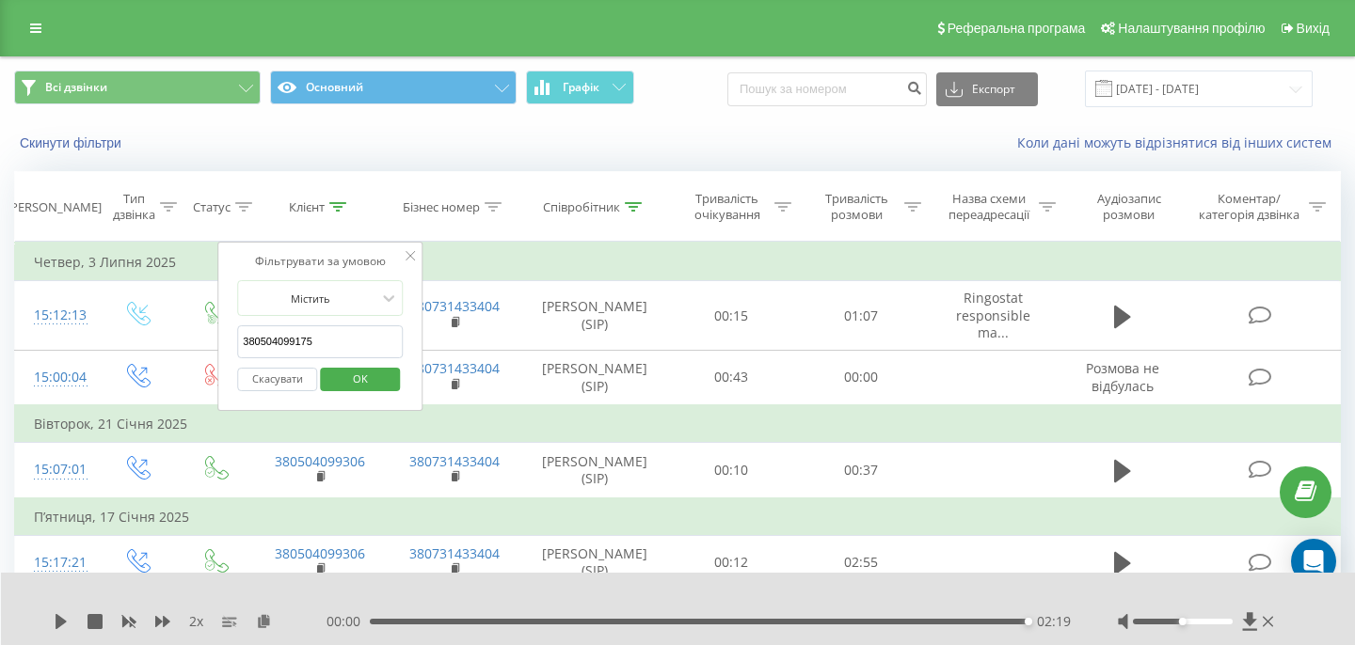
click at [342, 388] on span "OK" at bounding box center [360, 378] width 53 height 29
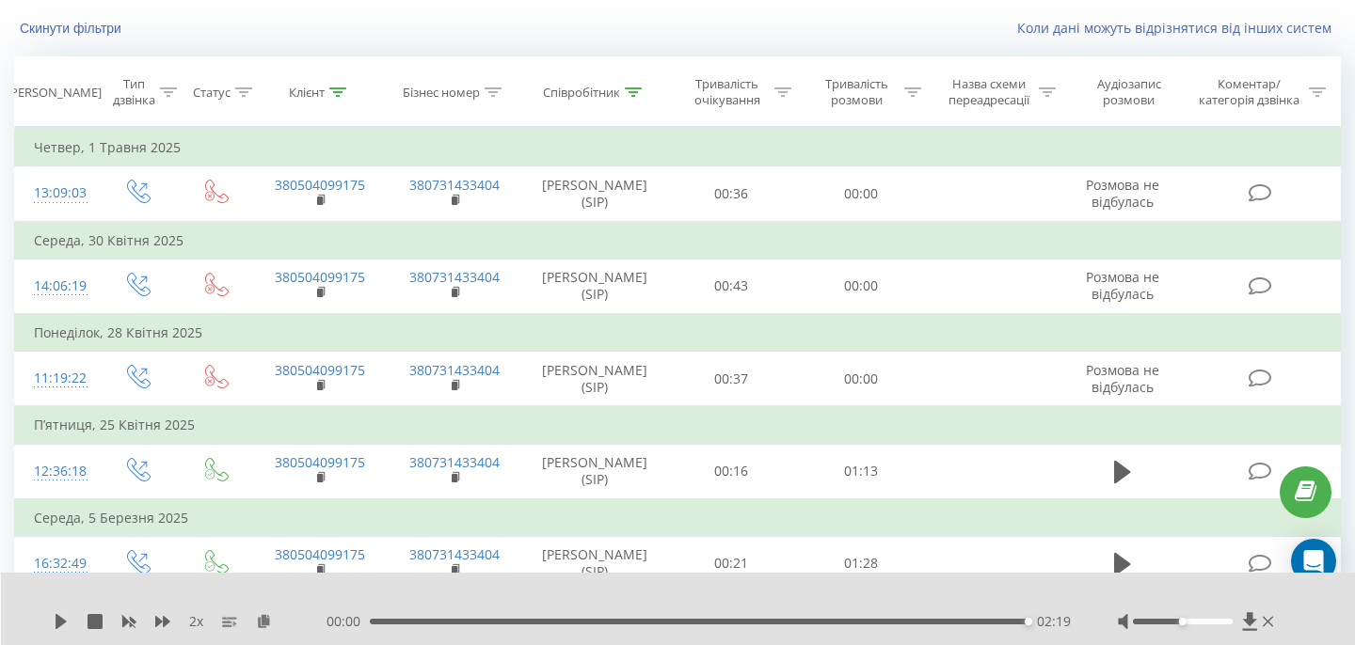
scroll to position [245, 0]
